Goal: Task Accomplishment & Management: Complete application form

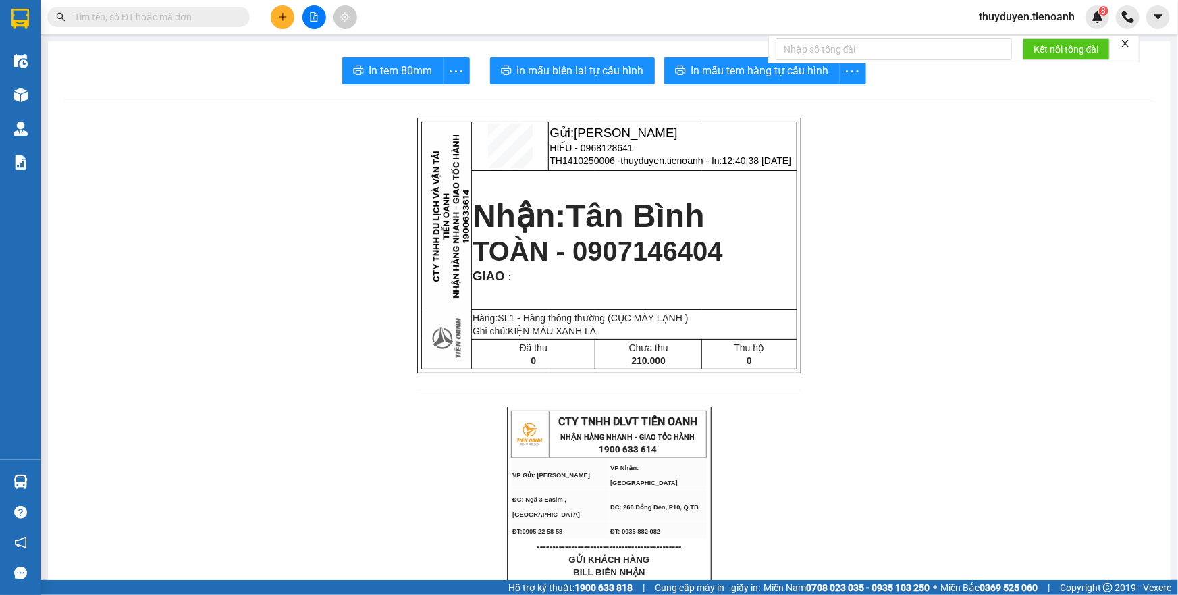
click at [983, 14] on span "thuyduyen.tienoanh" at bounding box center [1026, 16] width 117 height 17
click at [984, 38] on li "Đăng xuất" at bounding box center [1026, 42] width 120 height 22
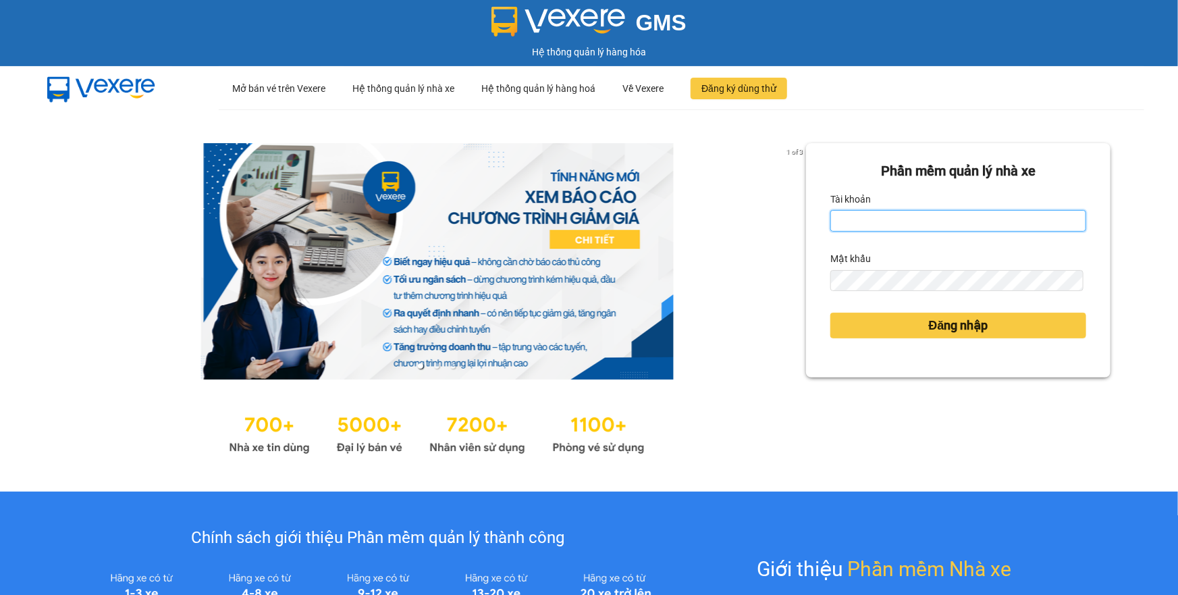
type input "thuyduyen.tienoanh"
click at [878, 221] on input "thuyduyen.tienoanh" at bounding box center [959, 221] width 256 height 22
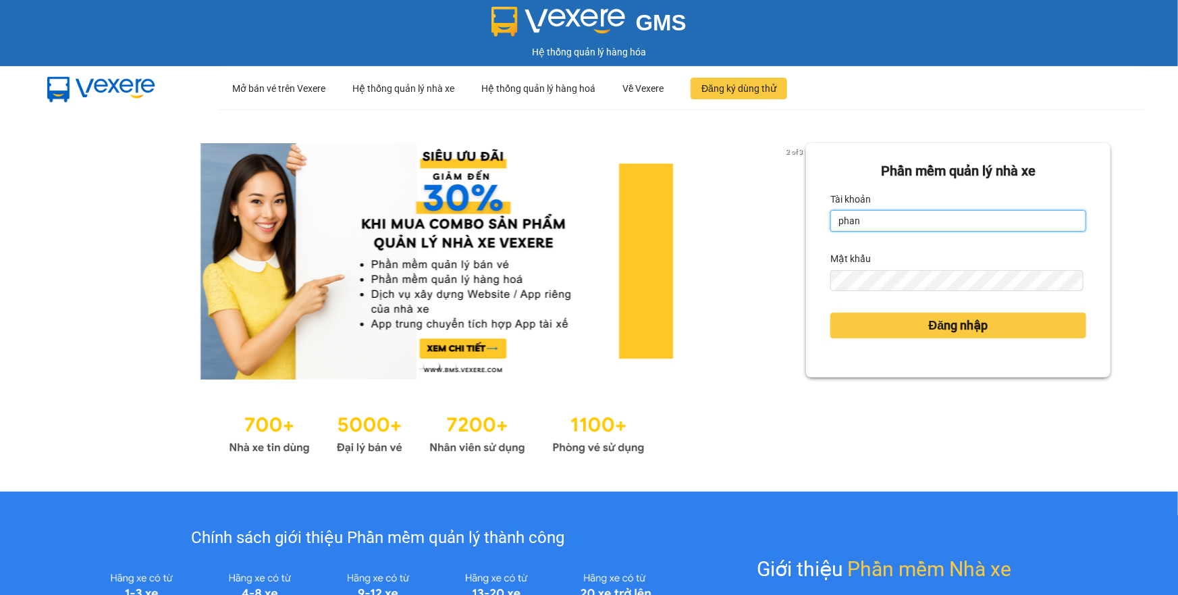
type input "phanoanh.tienoanh"
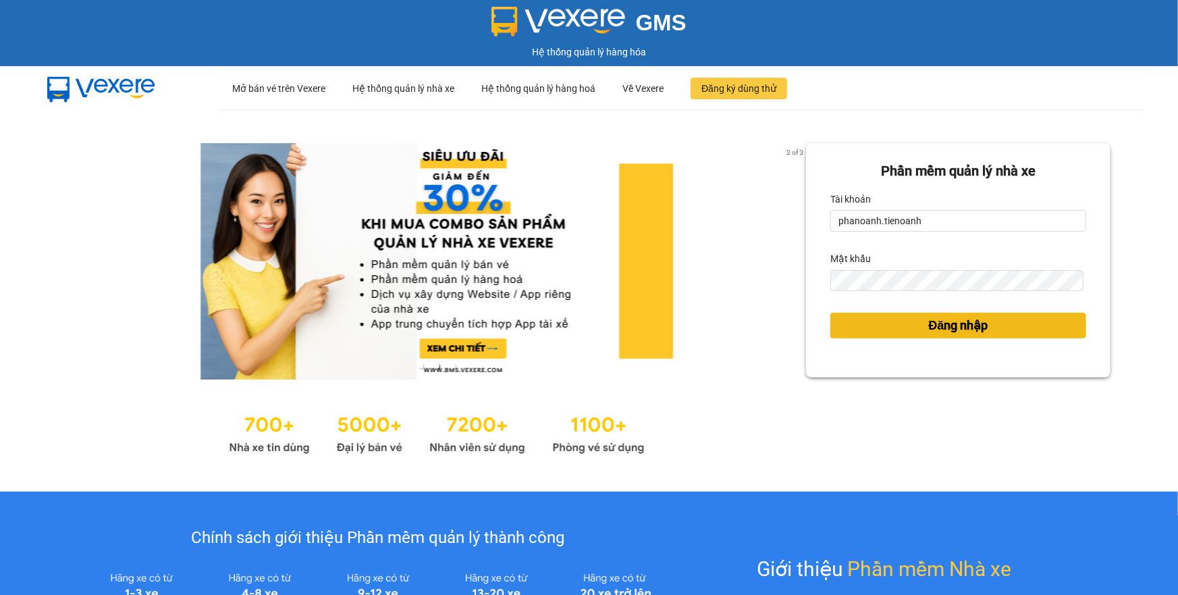
click at [929, 323] on span "Đăng nhập" at bounding box center [958, 325] width 59 height 19
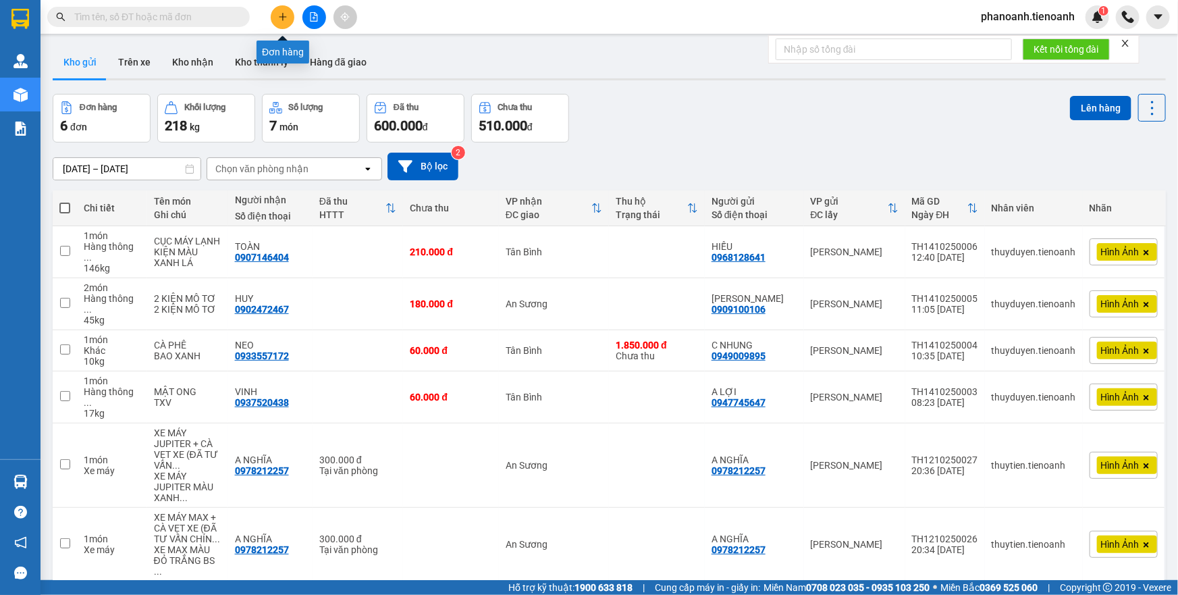
click at [278, 26] on button at bounding box center [283, 17] width 24 height 24
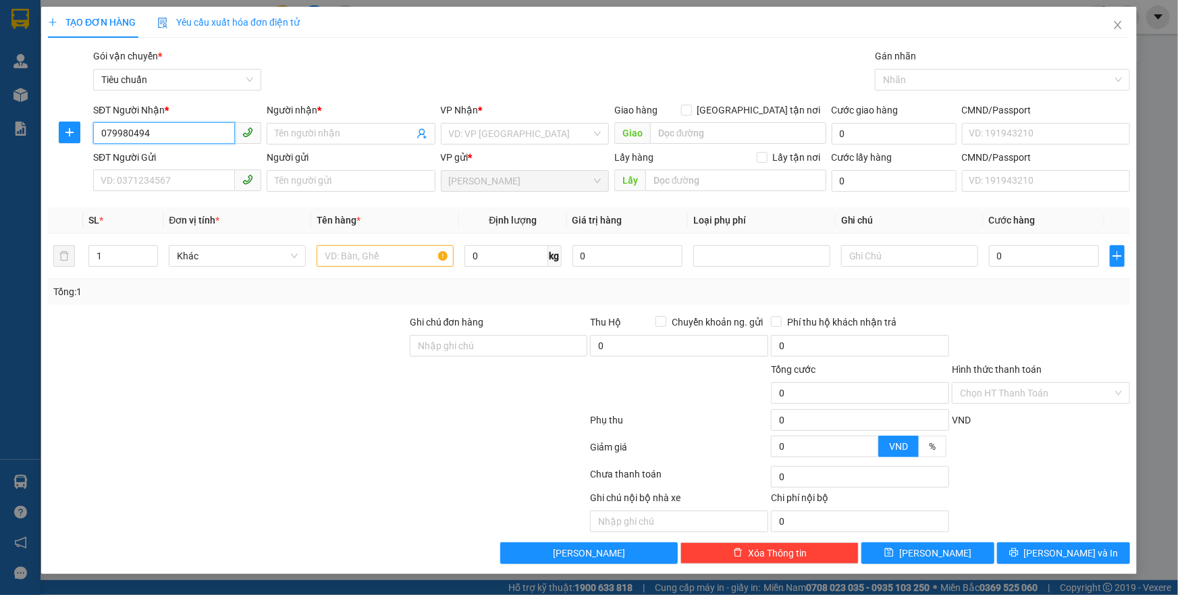
type input "0799804940"
click at [180, 161] on div "0799804940 - CTY QUÂN UY" at bounding box center [177, 160] width 152 height 15
type input "CTY QUÂN UY"
checkbox input "true"
type input "`198/A7 [PERSON_NAME] 9 PHÚ NHUẬN"
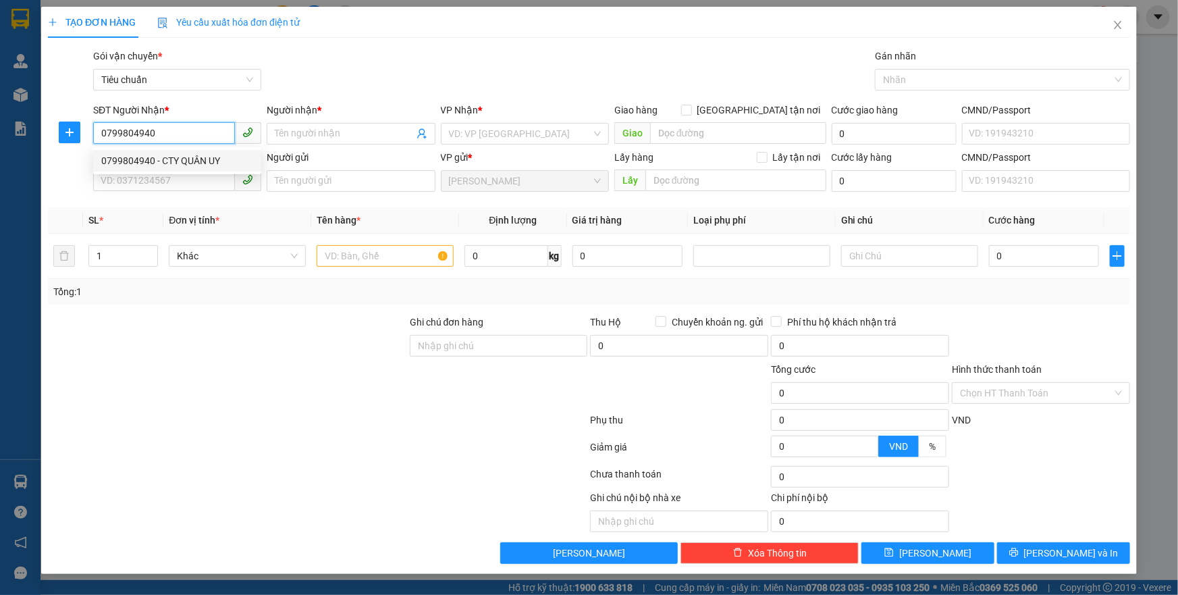
type input "40.000"
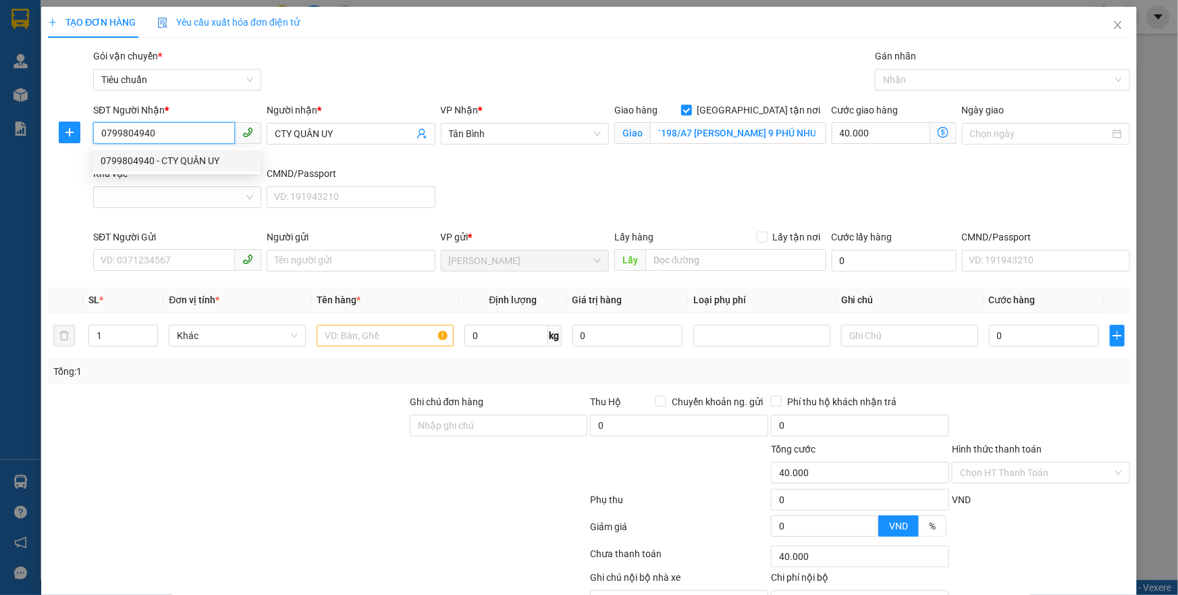
type input "80.000"
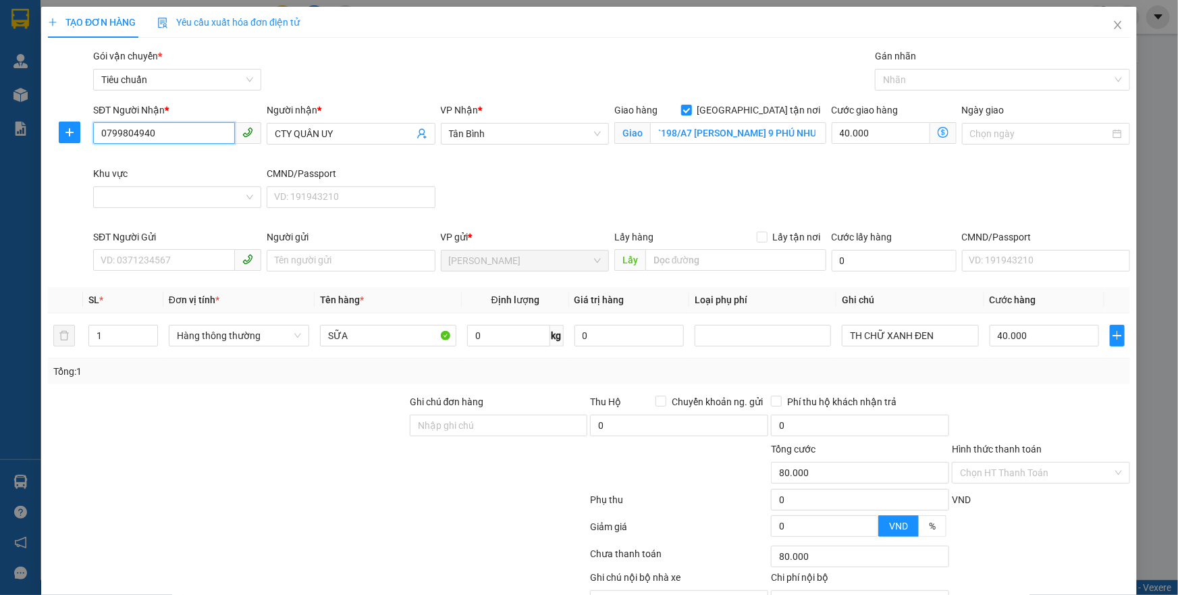
type input "0799804940"
click at [655, 174] on div "SĐT Người Nhận * 0799804940 0799804940 Người nhận * CTY QUÂN UY VP Nhận * Tân B…" at bounding box center [611, 166] width 1043 height 127
click at [194, 197] on input "Khu vực" at bounding box center [172, 197] width 142 height 20
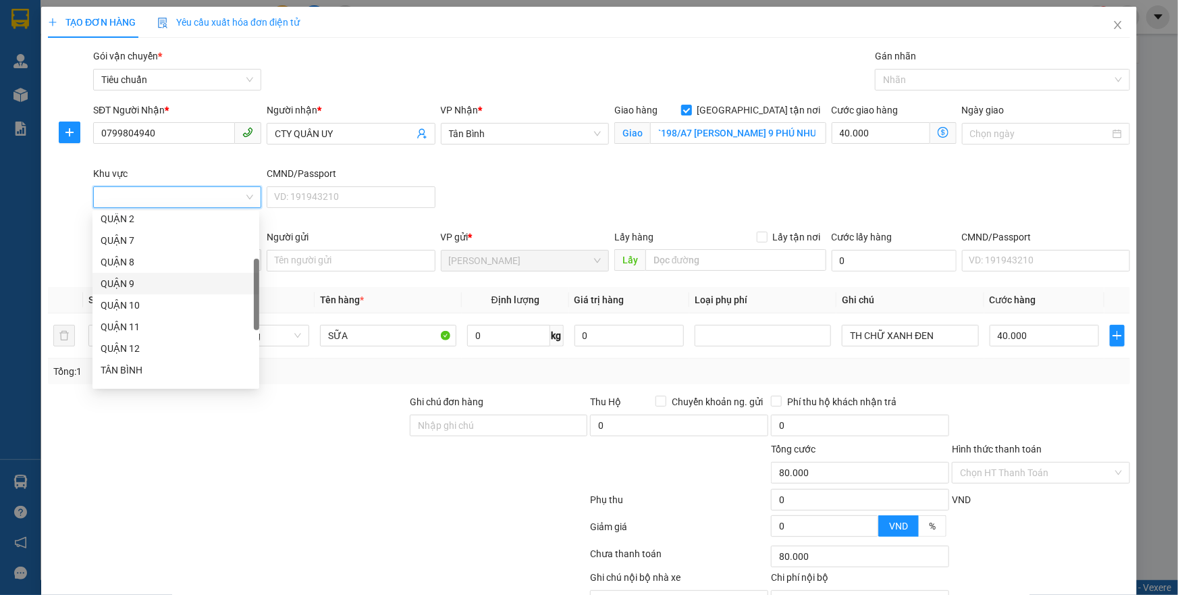
scroll to position [270, 0]
click at [182, 342] on div "PHÚ NHUẬN" at bounding box center [176, 343] width 151 height 15
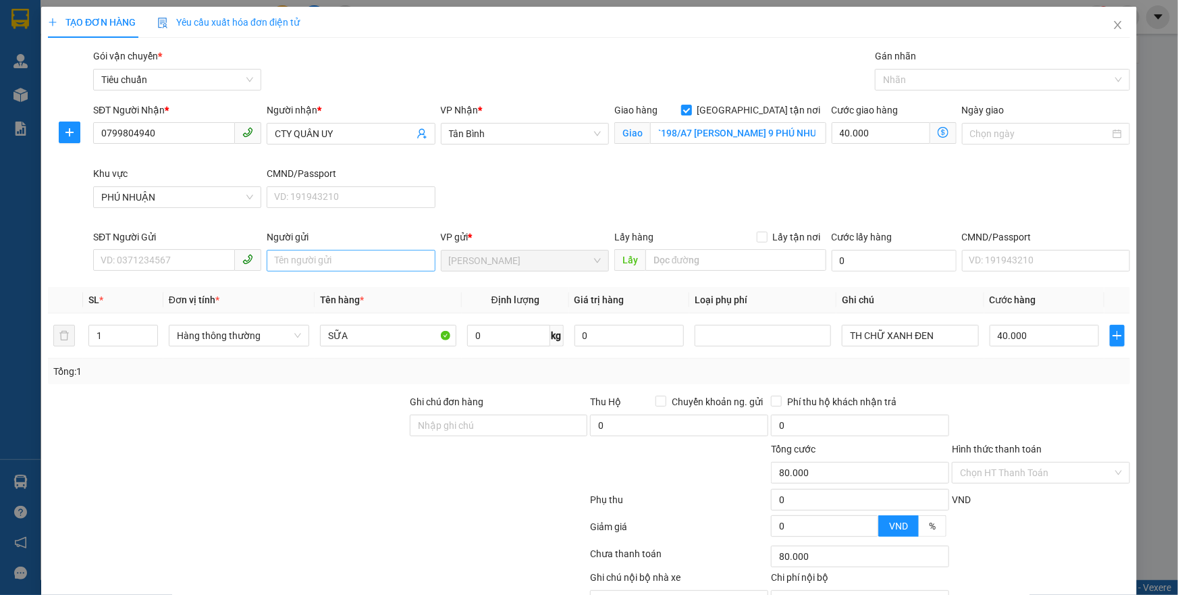
drag, startPoint x: 576, startPoint y: 209, endPoint x: 357, endPoint y: 251, distance: 222.8
click at [569, 211] on div "SĐT Người Nhận * 0799804940 Người nhận * CTY QUÂN UY VP Nhận * Tân Bình Giao hà…" at bounding box center [611, 166] width 1043 height 127
click at [199, 259] on input "SĐT Người Gửi" at bounding box center [164, 260] width 142 height 22
type input "40.000"
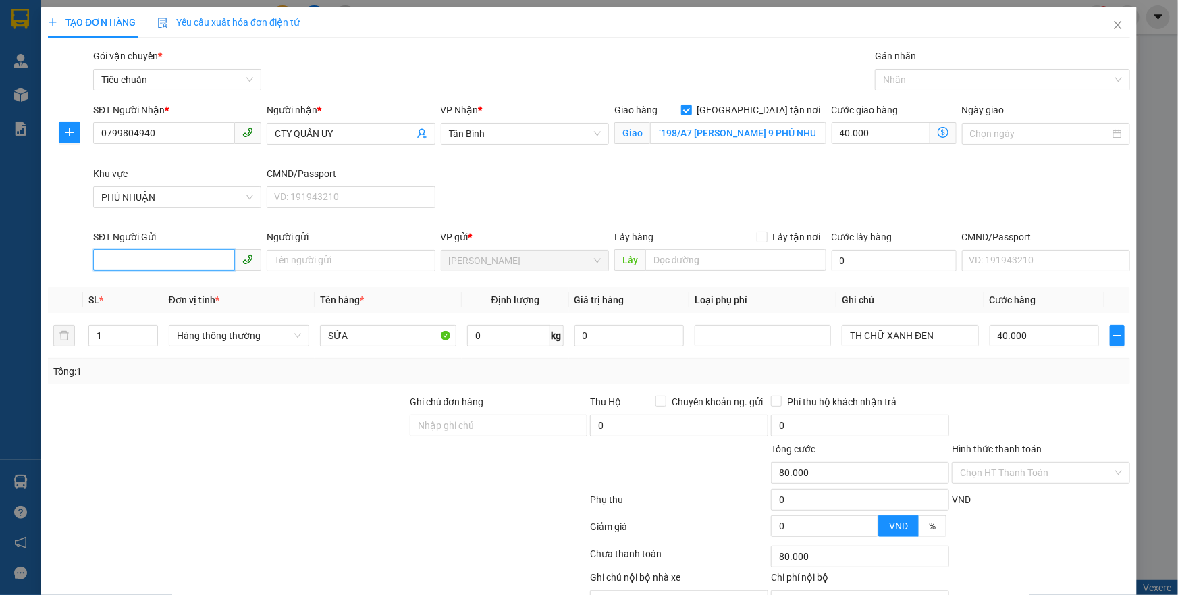
type input "0"
click at [213, 288] on div "0376869701 - C Liên ( THI )" at bounding box center [176, 287] width 151 height 15
type input "0376869701"
type input "C Liên ( THI )"
click at [269, 381] on div "Tổng: 1" at bounding box center [589, 372] width 1082 height 26
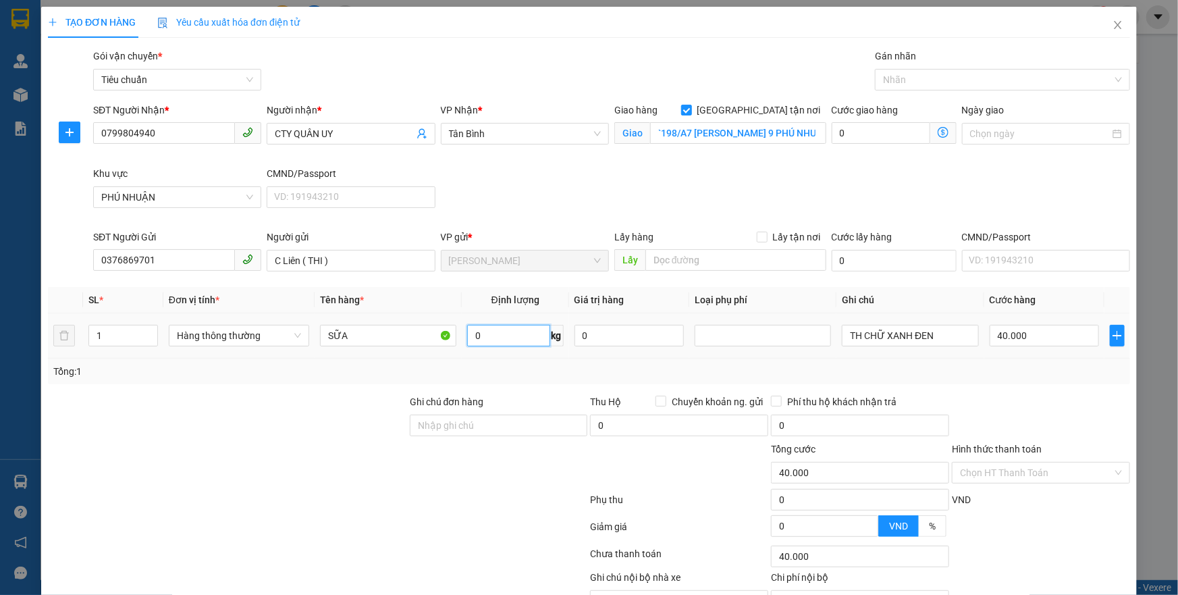
click at [528, 328] on input "0" at bounding box center [508, 336] width 83 height 22
type input "7"
click at [270, 436] on div at bounding box center [228, 417] width 362 height 47
type input "90.000"
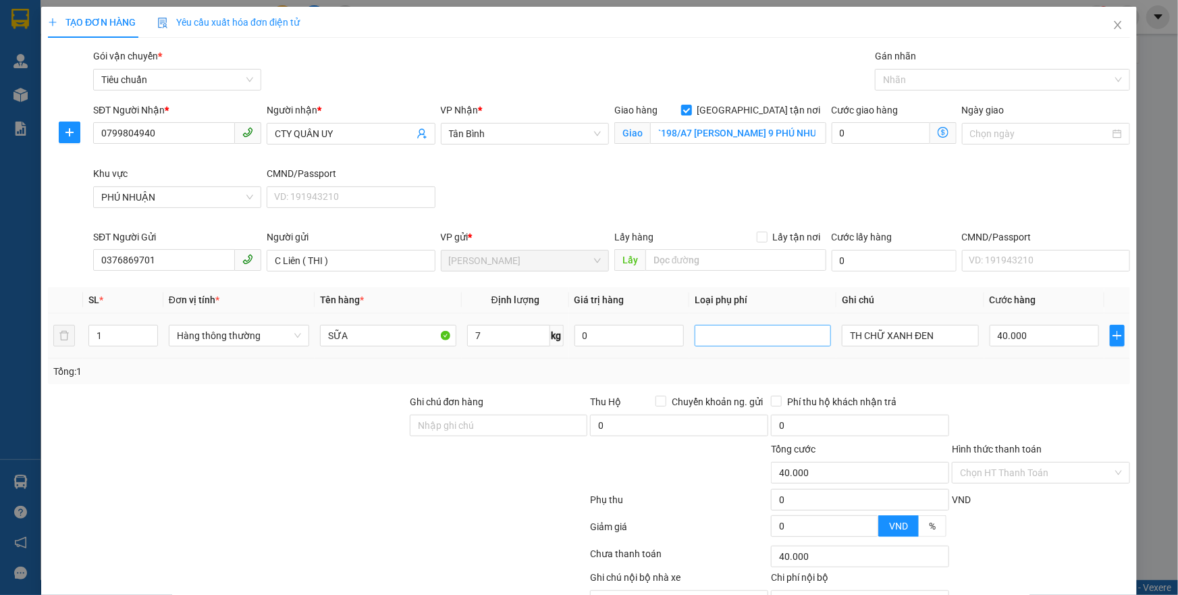
type input "50.000"
click at [901, 337] on input "TH CHỮ XANH ĐEN" at bounding box center [910, 336] width 136 height 22
click at [1018, 369] on div "Tổng: 1" at bounding box center [589, 371] width 1072 height 15
click at [895, 76] on div at bounding box center [996, 80] width 235 height 16
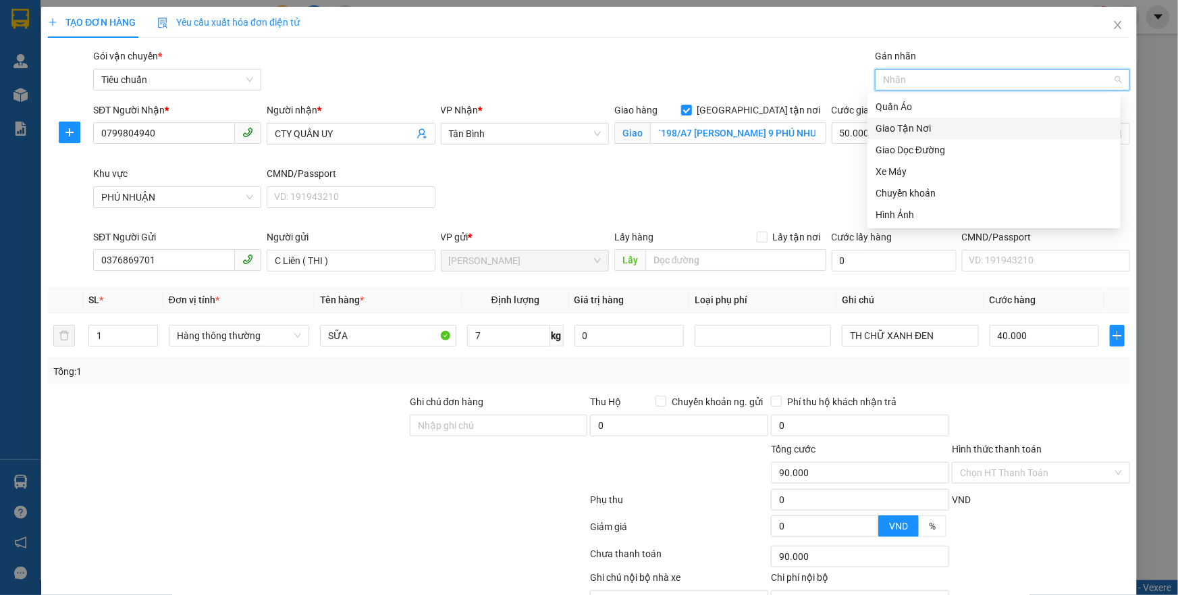
click at [912, 128] on div "Giao Tận Nơi" at bounding box center [994, 128] width 237 height 15
drag, startPoint x: 681, startPoint y: 189, endPoint x: 716, endPoint y: 184, distance: 35.5
click at [681, 190] on div "SĐT Người Nhận * 0799804940 Người nhận * CTY QUÂN UY VP Nhận * Tân Bình Giao hà…" at bounding box center [611, 166] width 1043 height 127
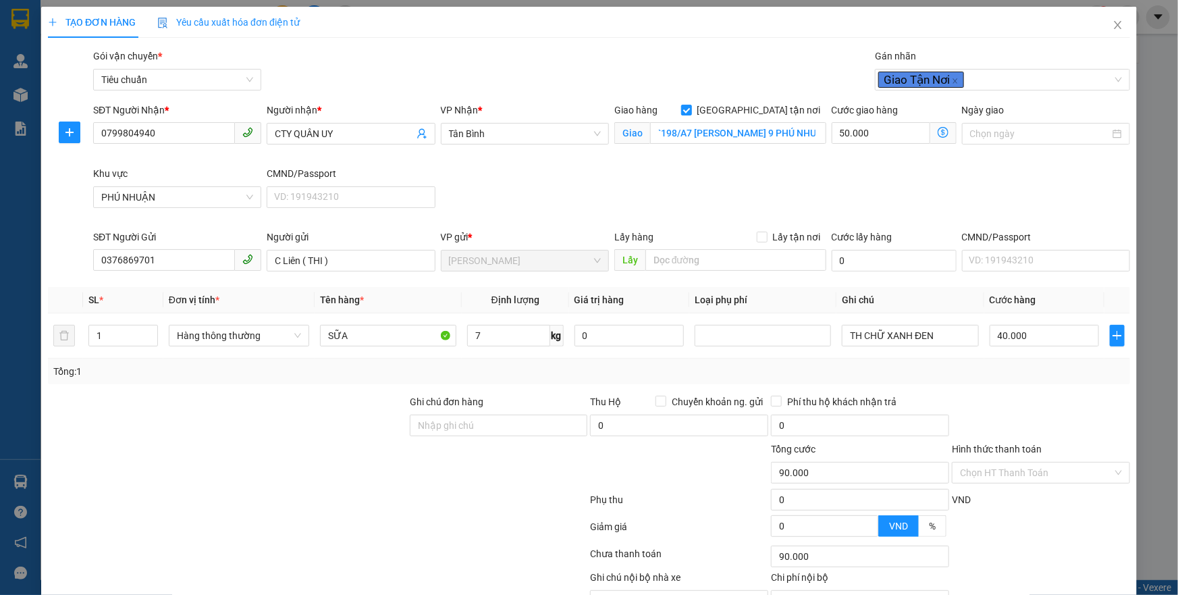
click at [938, 130] on icon "dollar-circle" at bounding box center [943, 132] width 11 height 11
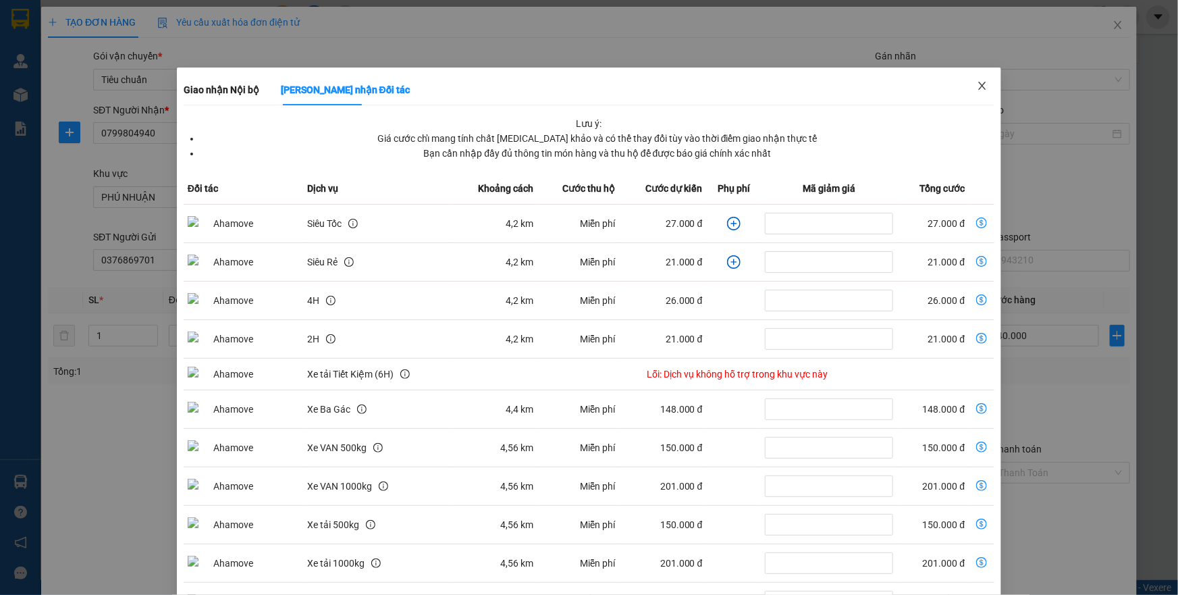
click at [981, 88] on span "Close" at bounding box center [983, 87] width 38 height 38
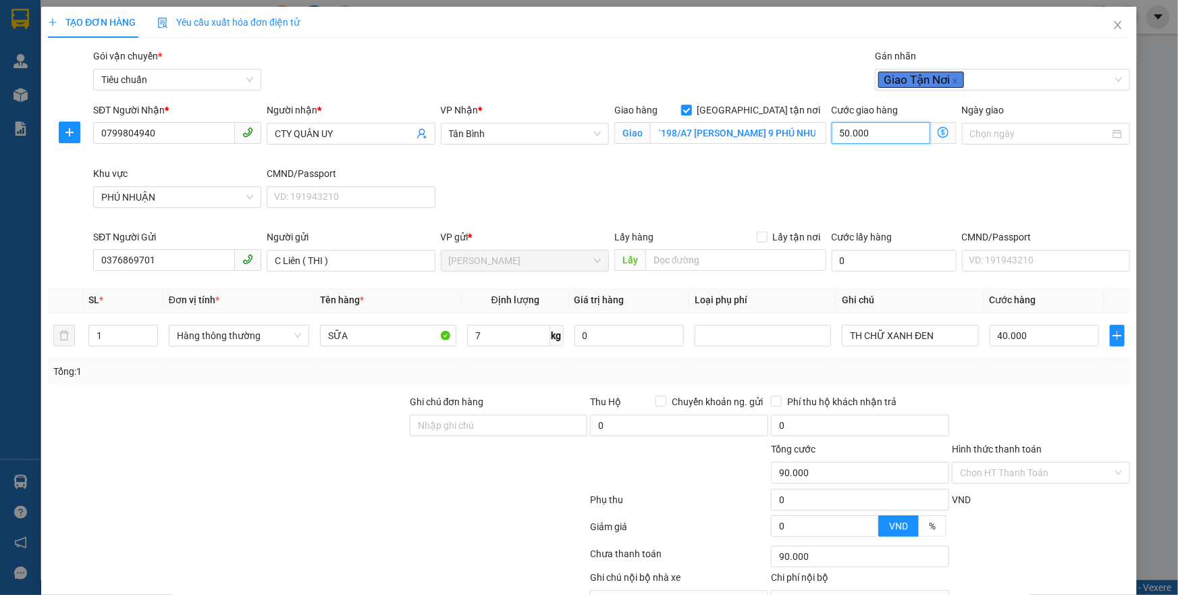
click at [883, 128] on input "50.000" at bounding box center [881, 133] width 99 height 22
type input "40.004"
type input "40"
type input "40.040"
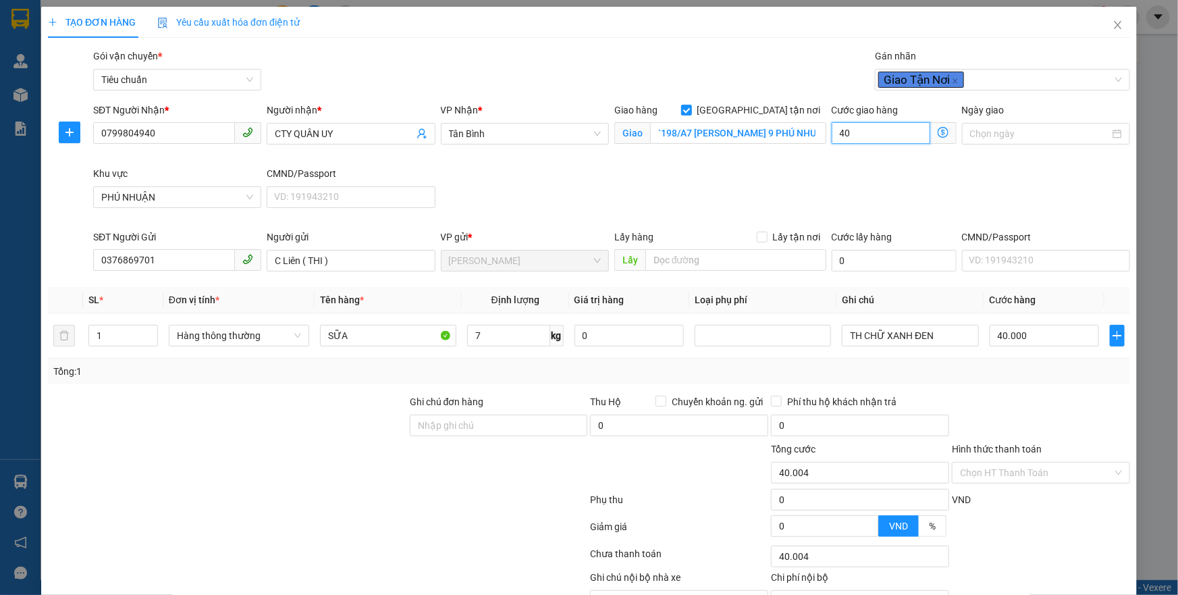
type input "40.040"
type input "40"
type input "80.000"
type input "40.000"
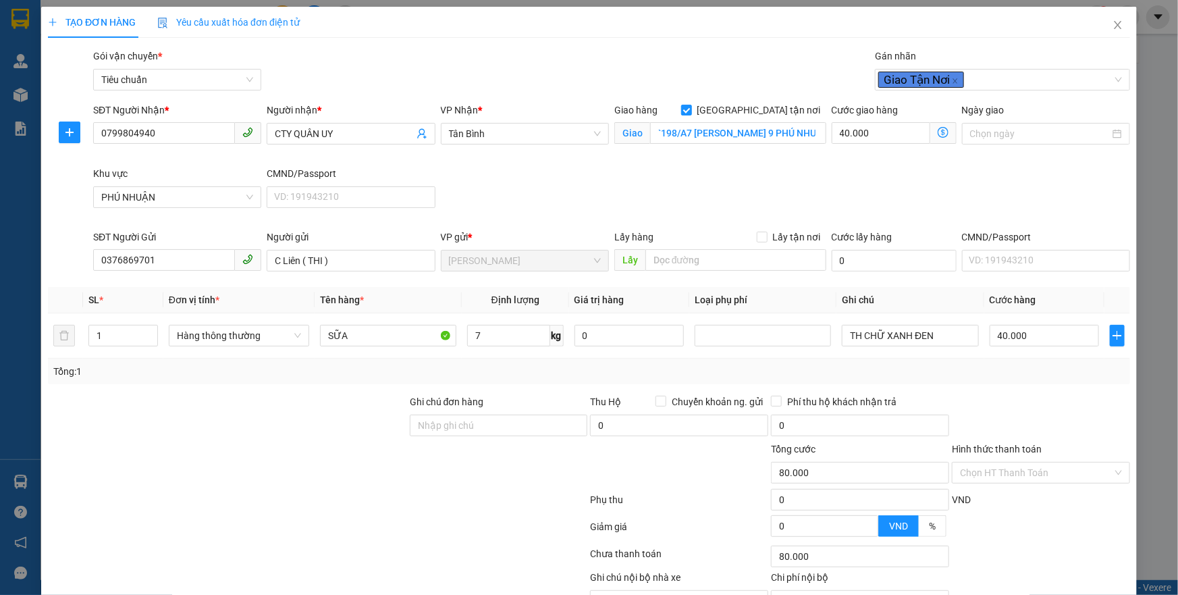
click at [750, 176] on div "SĐT Người Nhận * 0799804940 Người nhận * CTY QUÂN UY VP Nhận * Tân Bình Giao hà…" at bounding box center [611, 166] width 1043 height 127
click at [1049, 468] on input "Hình thức thanh toán" at bounding box center [1036, 473] width 153 height 20
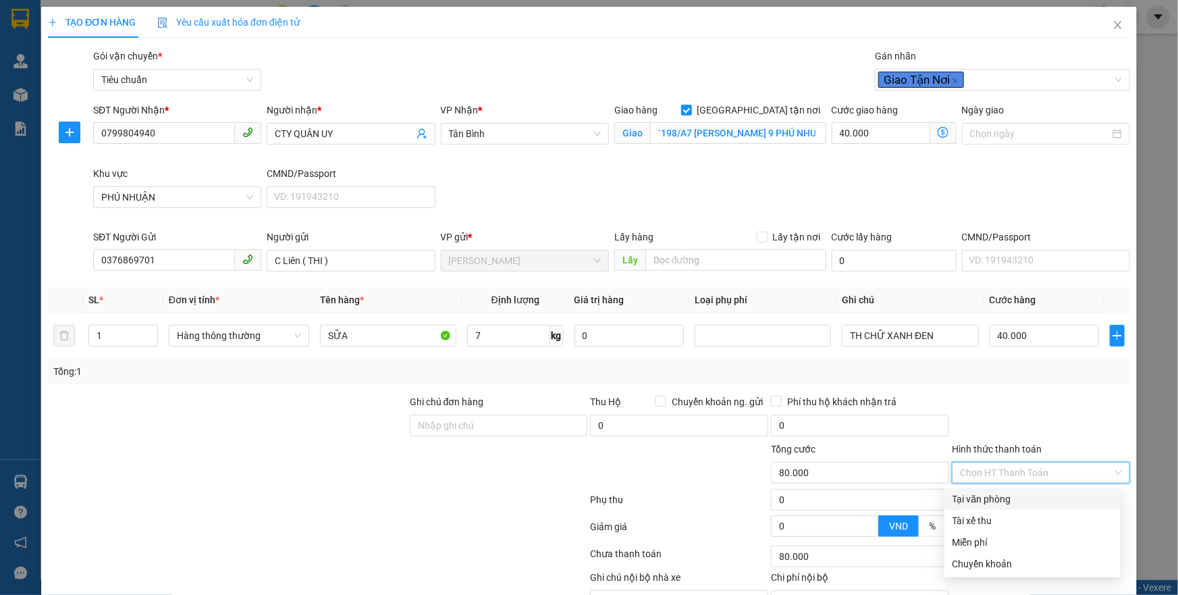
click at [993, 500] on div "Tại văn phòng" at bounding box center [1033, 499] width 160 height 15
type input "80.000"
click at [1053, 401] on div at bounding box center [1041, 417] width 181 height 47
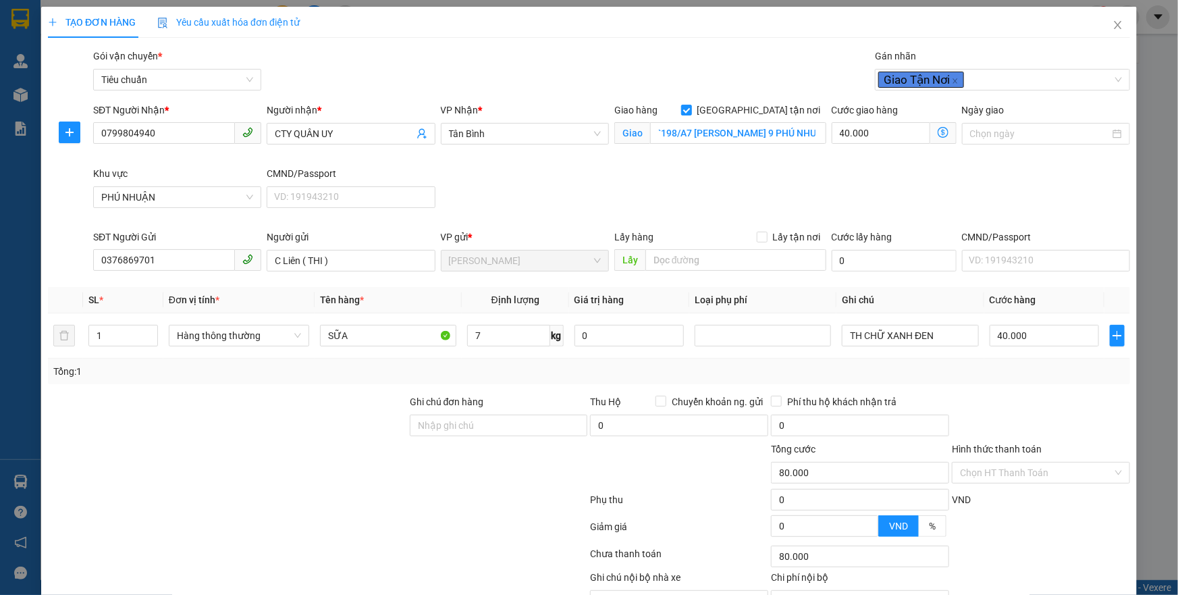
scroll to position [74, 0]
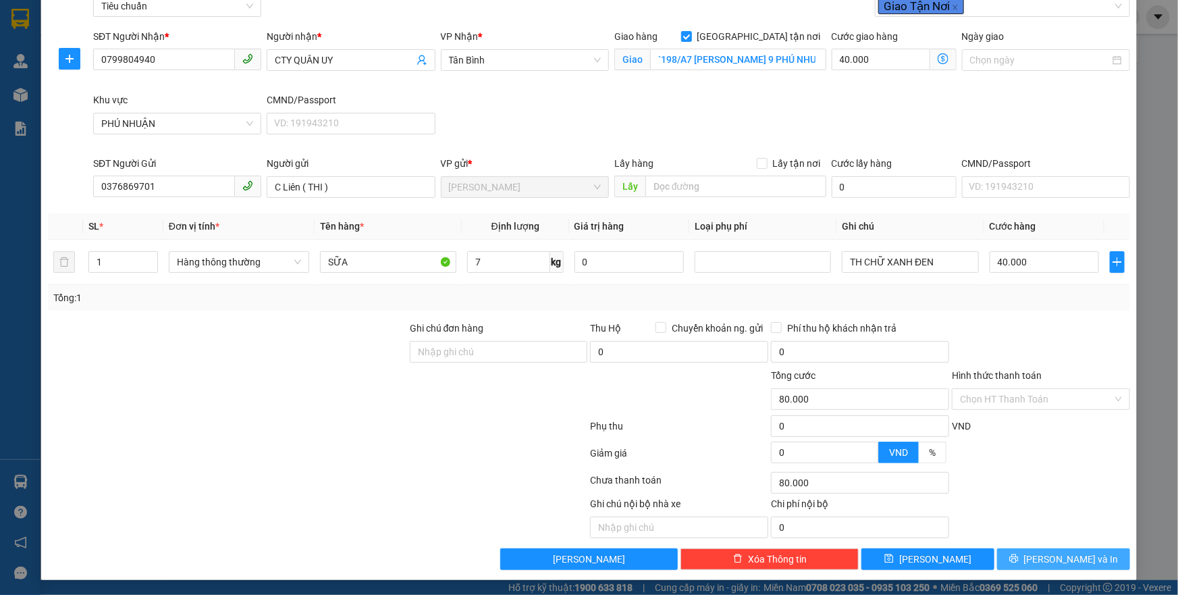
click at [1059, 563] on span "[PERSON_NAME] và In" at bounding box center [1071, 559] width 95 height 15
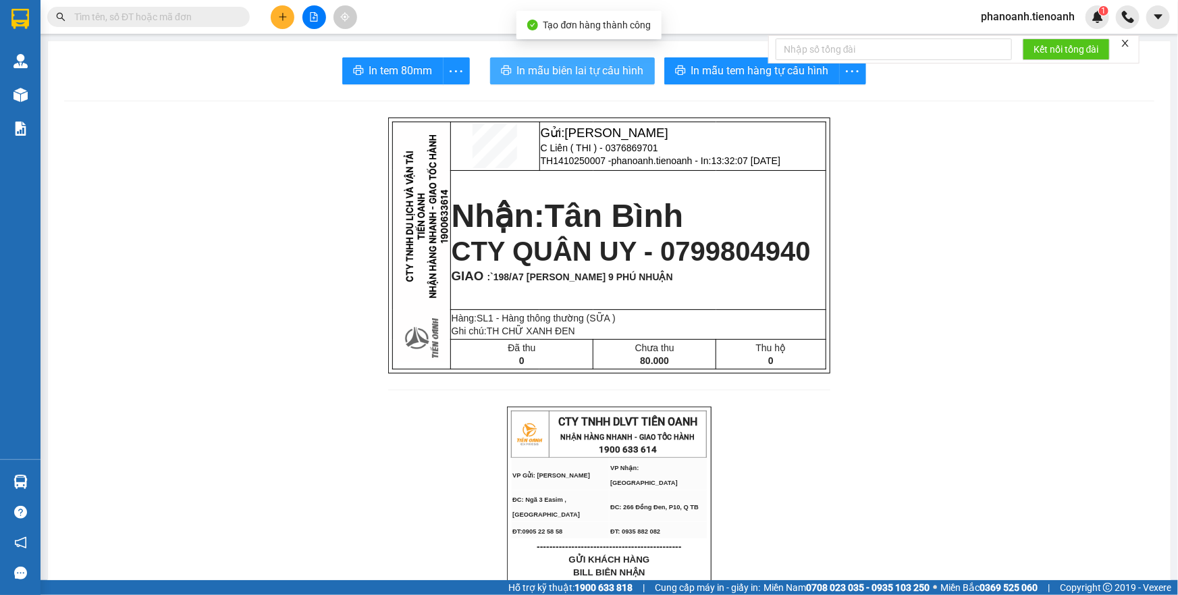
click at [604, 71] on span "In mẫu biên lai tự cấu hình" at bounding box center [580, 70] width 127 height 17
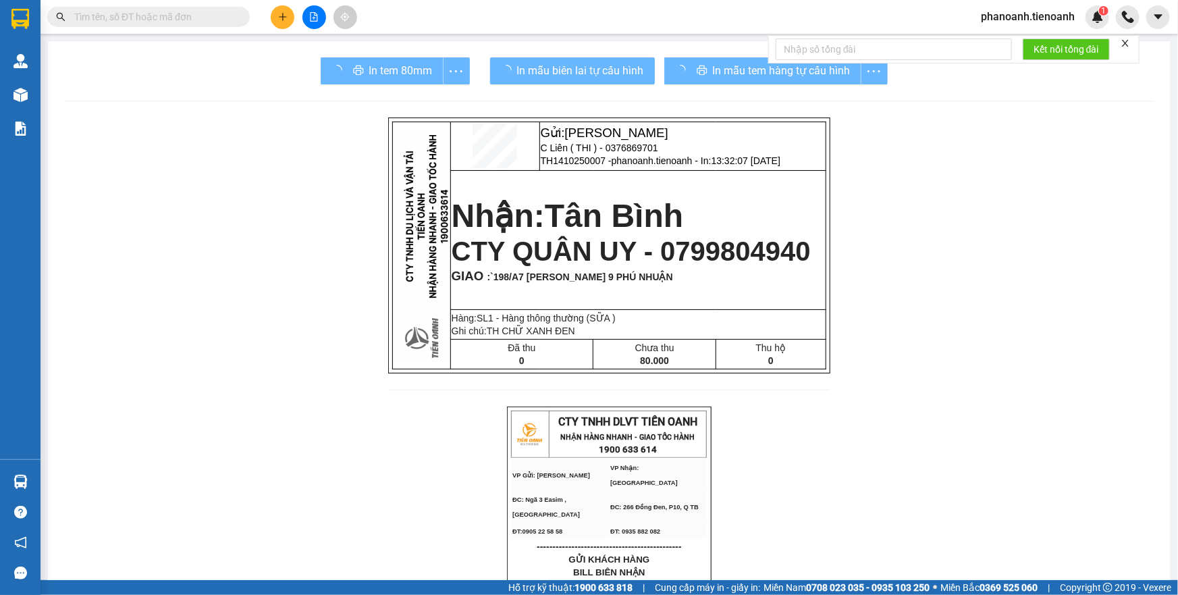
click at [734, 61] on div "In mẫu tem hàng tự cấu hình" at bounding box center [776, 70] width 224 height 27
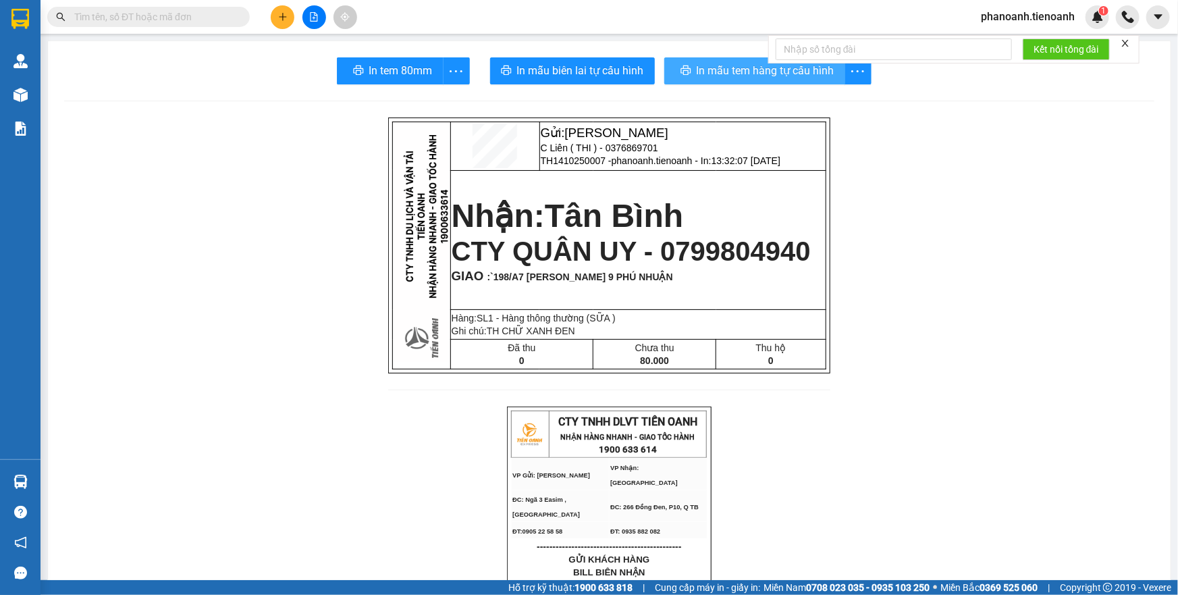
drag, startPoint x: 736, startPoint y: 74, endPoint x: 741, endPoint y: 169, distance: 95.4
click at [735, 78] on span "In mẫu tem hàng tự cấu hình" at bounding box center [766, 70] width 138 height 17
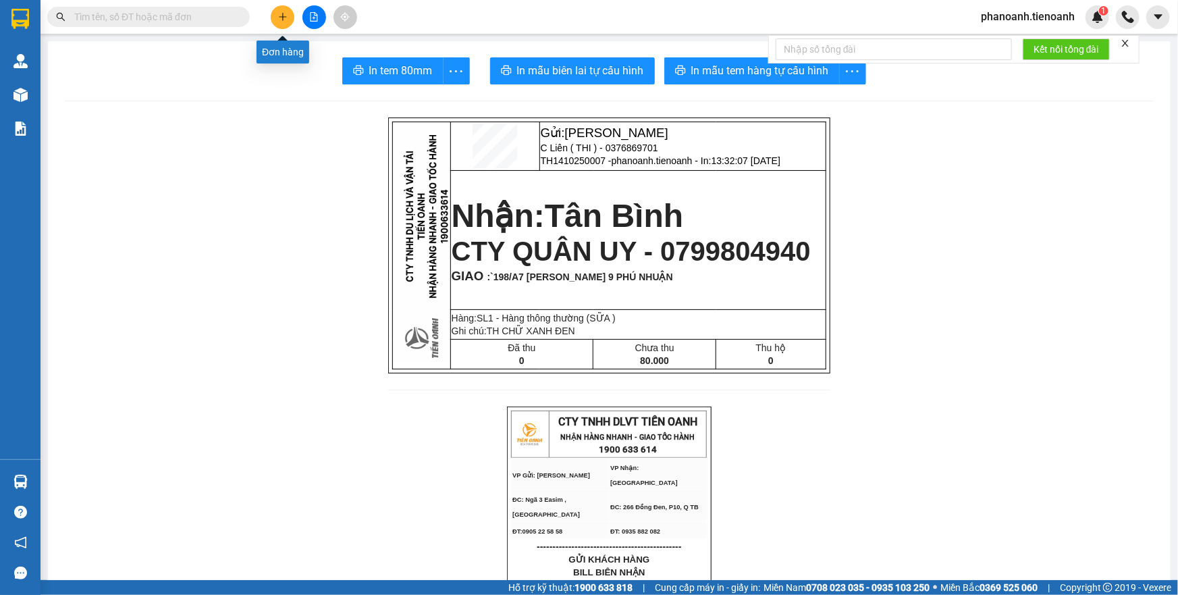
click at [290, 19] on button at bounding box center [283, 17] width 24 height 24
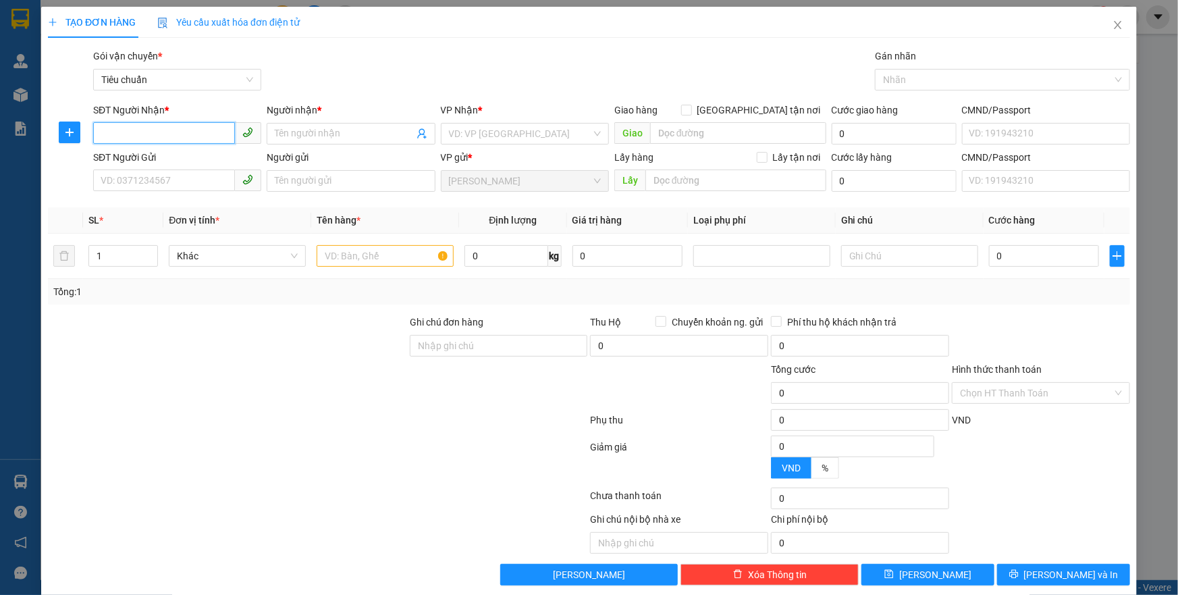
click at [221, 134] on input "SĐT Người Nhận *" at bounding box center [164, 133] width 142 height 22
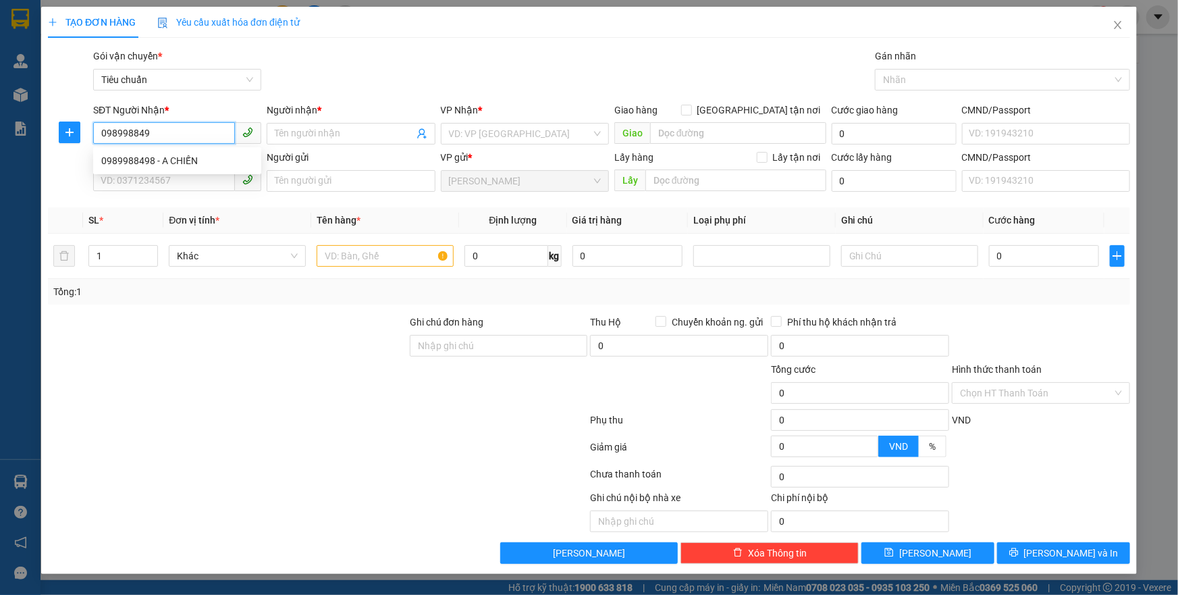
type input "0989988498"
click at [203, 154] on div "0989988498 - A CHIẾN" at bounding box center [177, 160] width 152 height 15
type input "A CHIẾN"
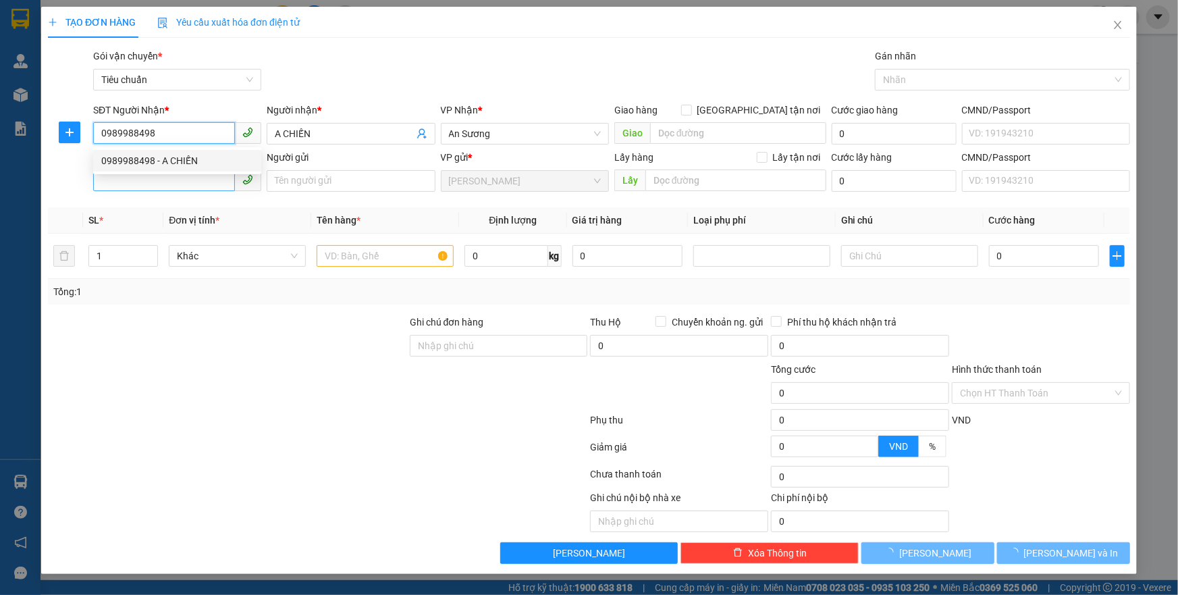
type input "50.000"
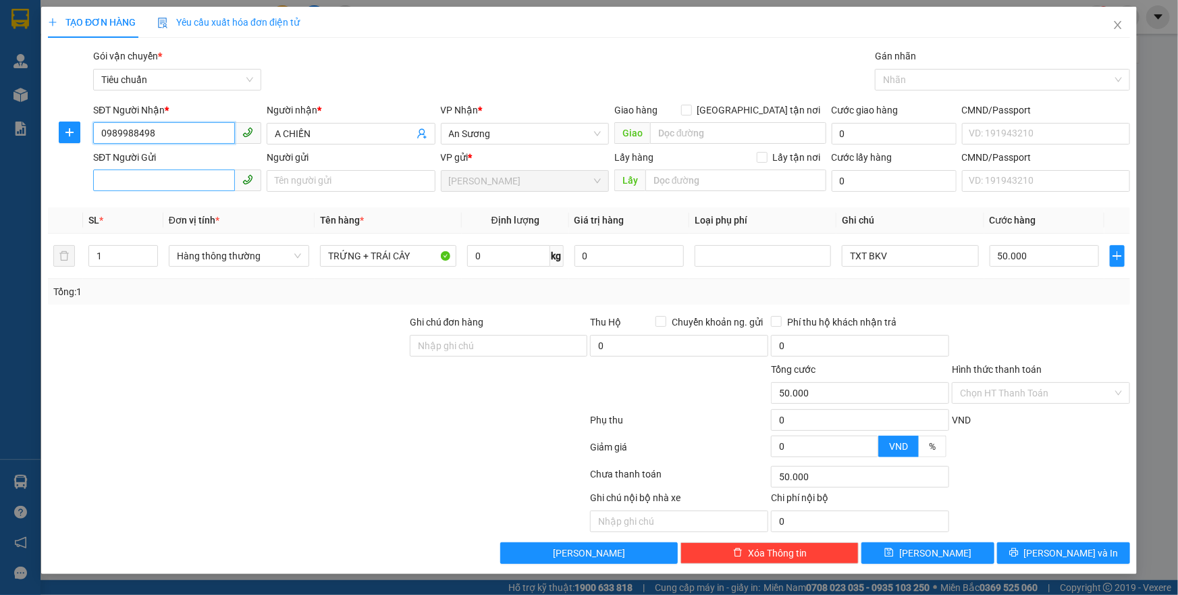
type input "0989988498"
click at [201, 174] on input "SĐT Người Gửi" at bounding box center [164, 180] width 142 height 22
click at [203, 211] on div "0905747426 - CÔ PHƯỢNG" at bounding box center [177, 208] width 152 height 15
type input "0905747426"
type input "CÔ PHƯỢNG"
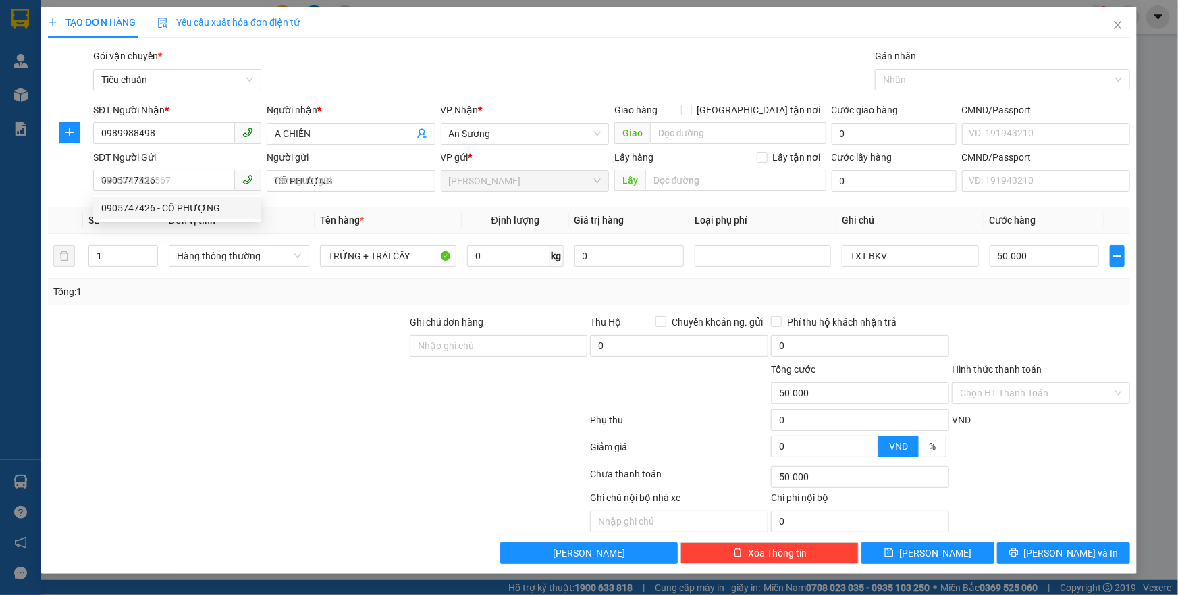
click at [263, 365] on div at bounding box center [228, 385] width 362 height 47
click at [483, 255] on input "0" at bounding box center [508, 256] width 83 height 22
type input "10"
click at [413, 311] on div "Transit Pickup Surcharge Ids Transit Deliver Surcharge Ids Transit Deliver Surc…" at bounding box center [589, 306] width 1082 height 515
type input "40.000"
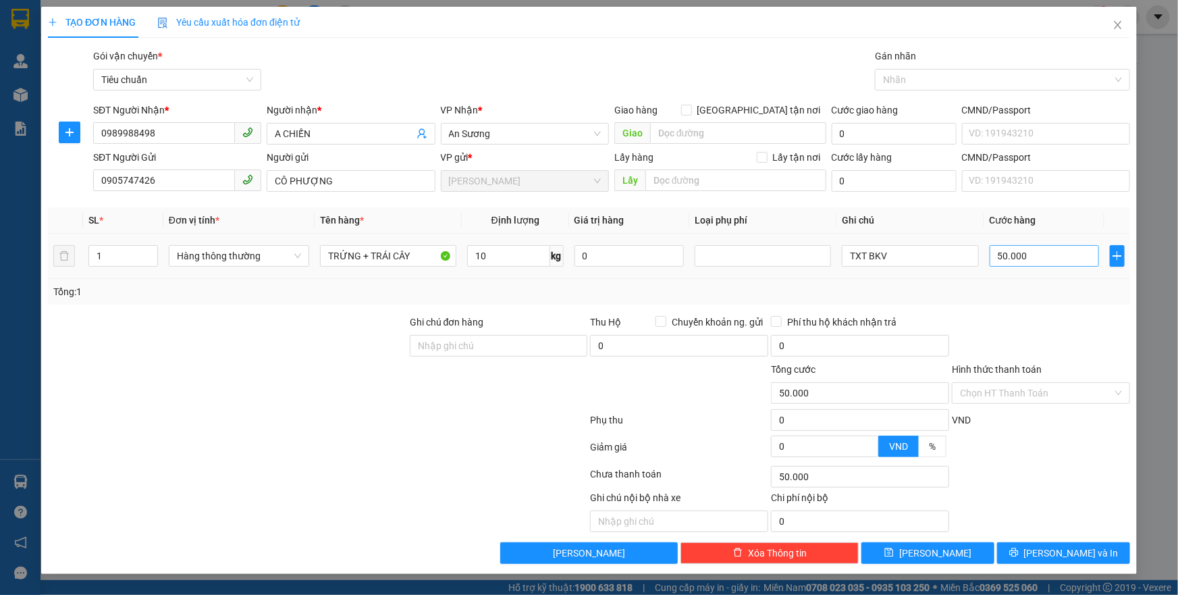
type input "40.000"
click at [916, 257] on input "TXT BKV" at bounding box center [910, 256] width 136 height 22
click at [898, 263] on input "TXT" at bounding box center [910, 256] width 136 height 22
type input "TXT DC TÚM XANH VÀNG"
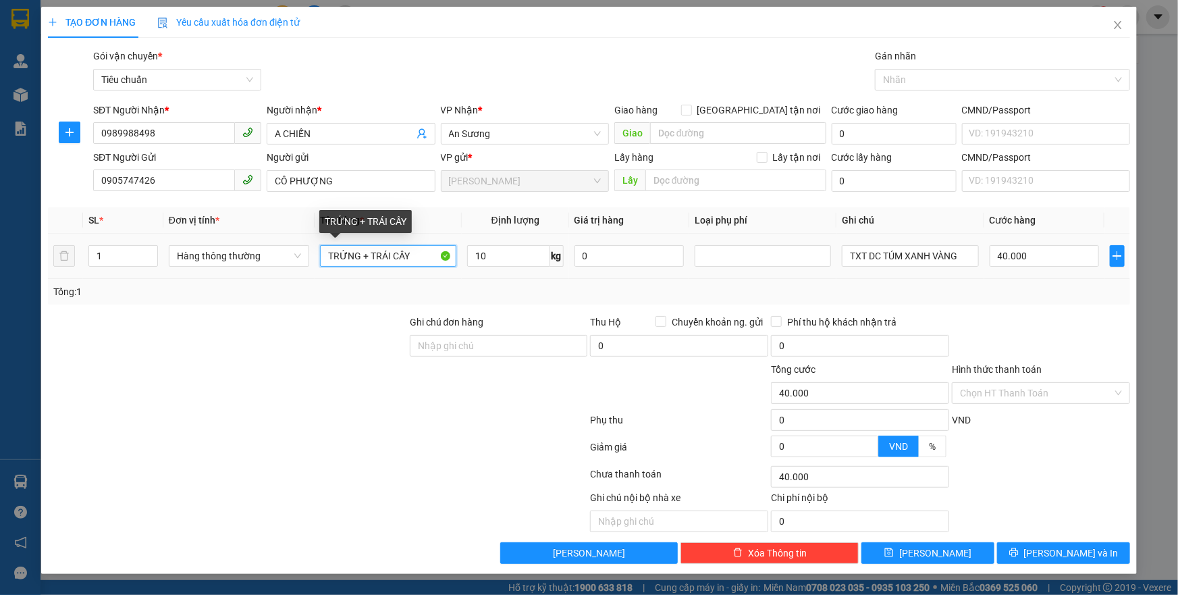
click at [355, 251] on input "TRỨNG + TRÁI CÂY" at bounding box center [388, 256] width 136 height 22
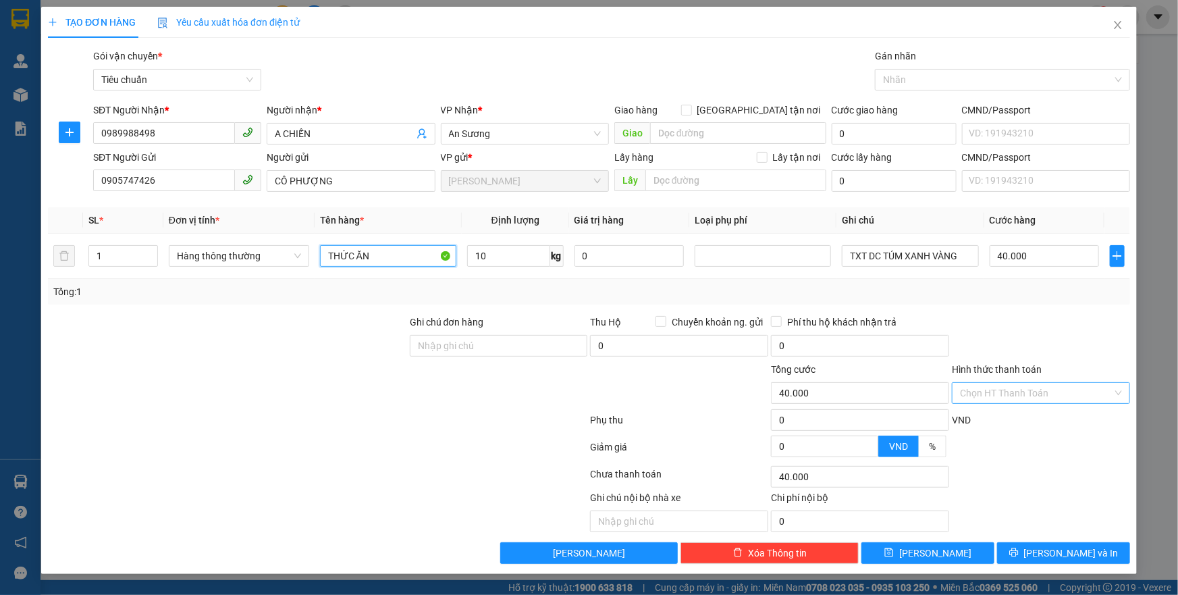
type input "THỨC ĂN"
click at [1010, 398] on input "Hình thức thanh toán" at bounding box center [1036, 393] width 153 height 20
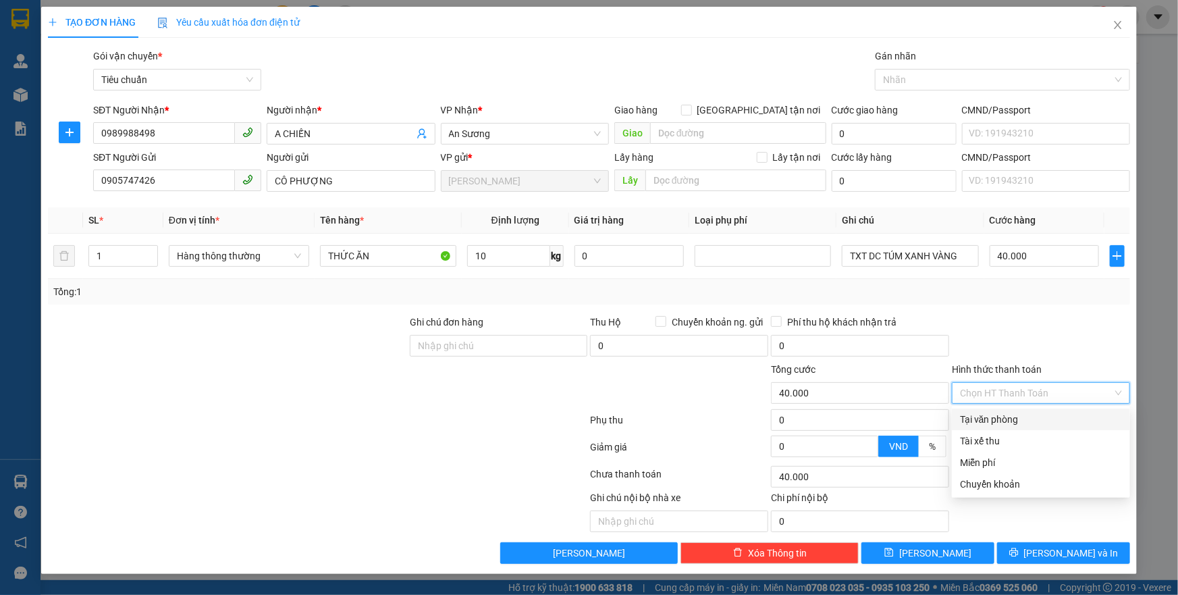
click at [1014, 415] on div "Tại văn phòng" at bounding box center [1041, 419] width 162 height 15
type input "0"
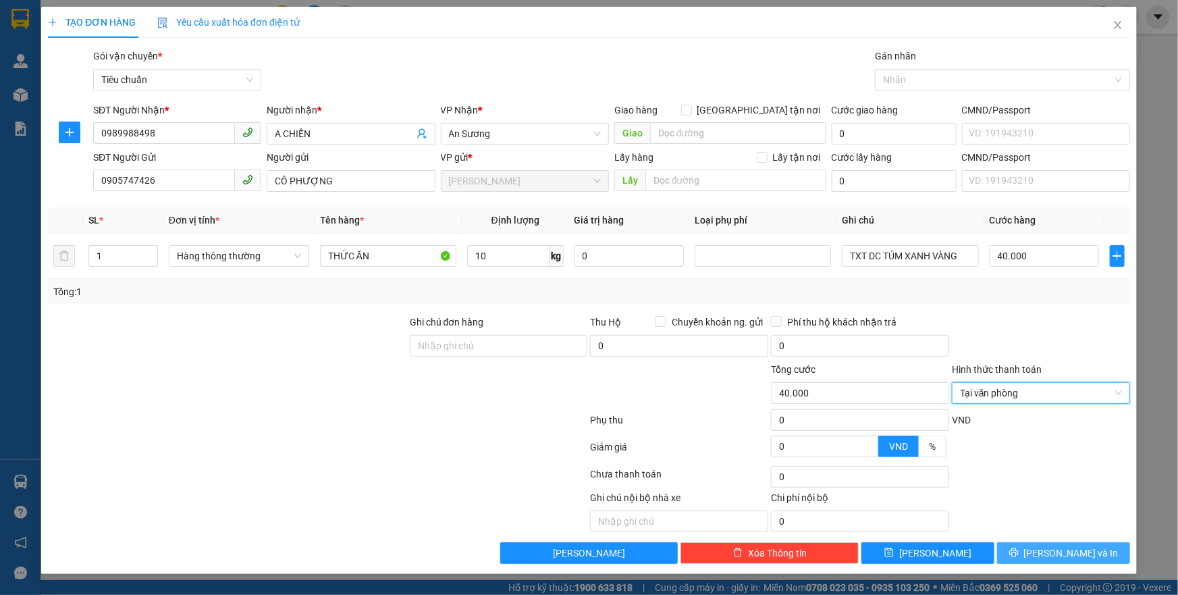
click at [1074, 543] on button "[PERSON_NAME] và In" at bounding box center [1063, 553] width 133 height 22
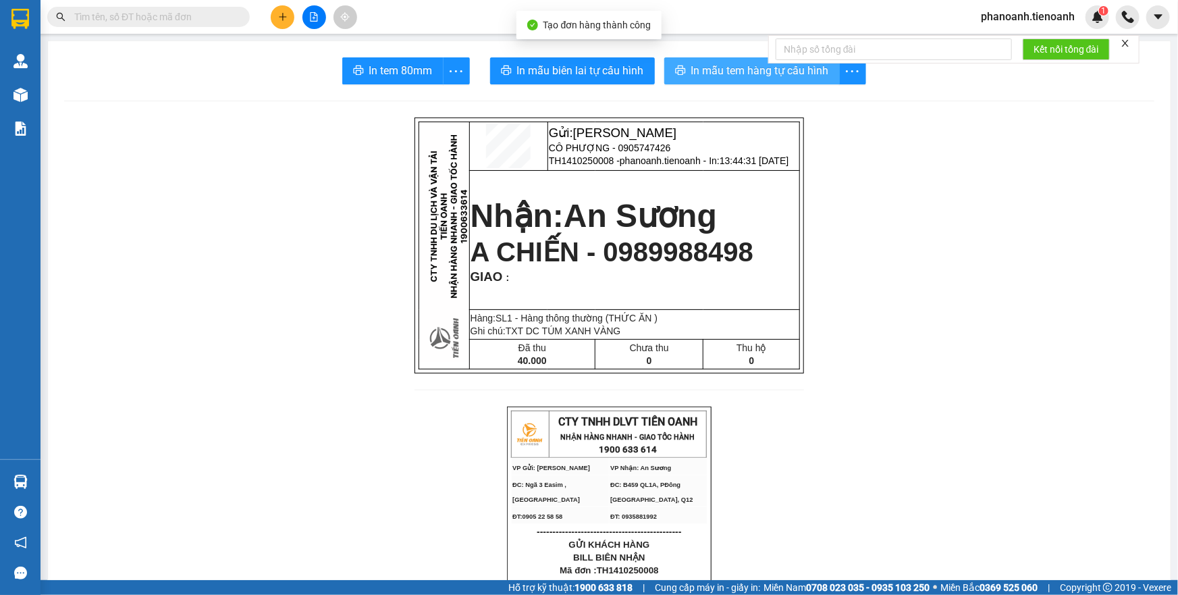
click at [691, 74] on span "In mẫu tem hàng tự cấu hình" at bounding box center [760, 70] width 138 height 17
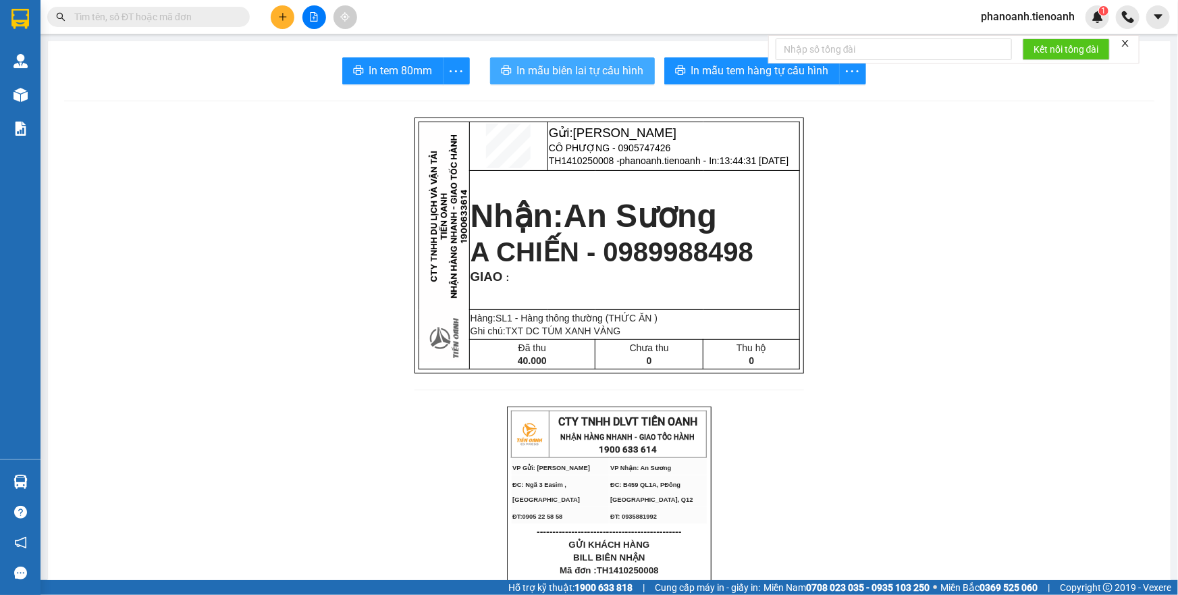
click at [585, 74] on span "In mẫu biên lai tự cấu hình" at bounding box center [580, 70] width 127 height 17
